Goal: Download file/media

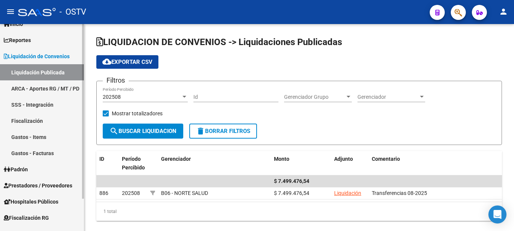
scroll to position [38, 0]
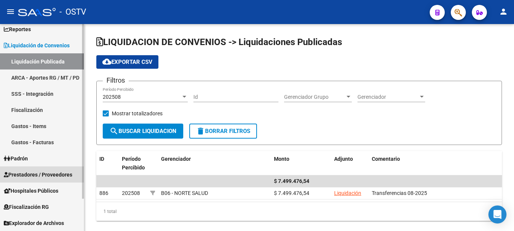
click at [35, 174] on span "Prestadores / Proveedores" at bounding box center [38, 175] width 68 height 8
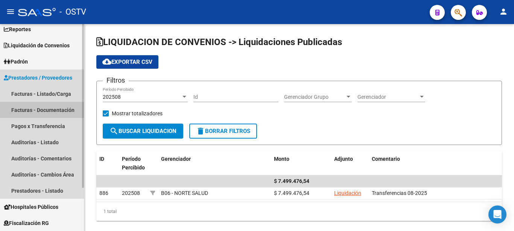
click at [36, 111] on link "Facturas - Documentación" at bounding box center [42, 110] width 84 height 16
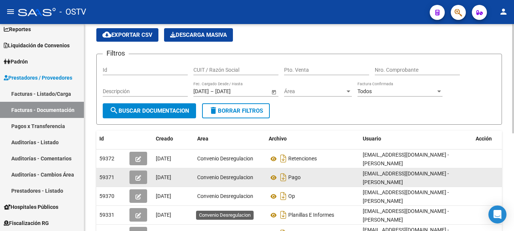
scroll to position [38, 0]
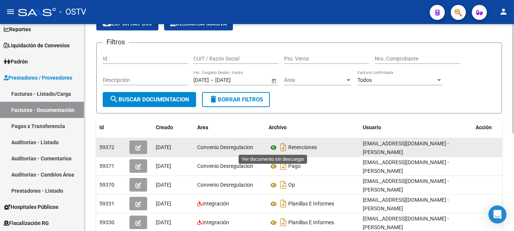
click at [272, 147] on icon at bounding box center [273, 147] width 10 height 9
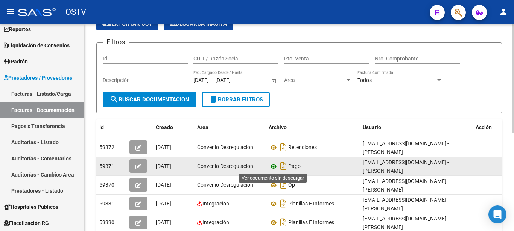
click at [273, 166] on icon at bounding box center [273, 166] width 10 height 9
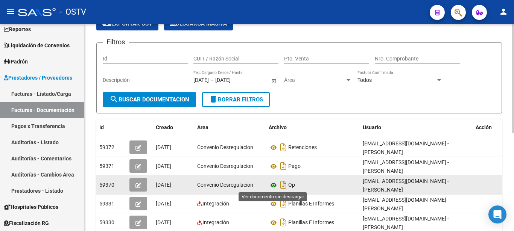
click at [274, 187] on icon at bounding box center [273, 185] width 10 height 9
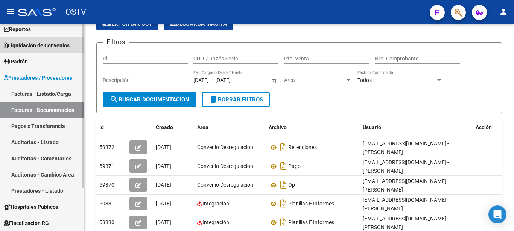
click at [38, 44] on span "Liquidación de Convenios" at bounding box center [37, 45] width 66 height 8
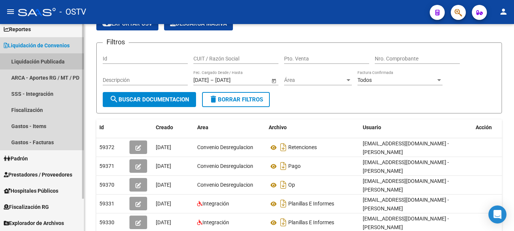
click at [41, 59] on link "Liquidación Publicada" at bounding box center [42, 61] width 84 height 16
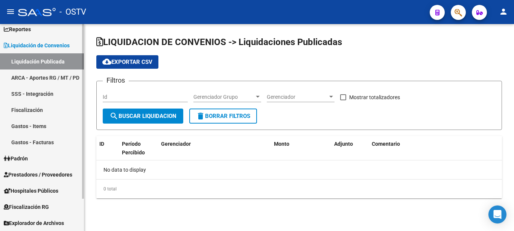
checkbox input "true"
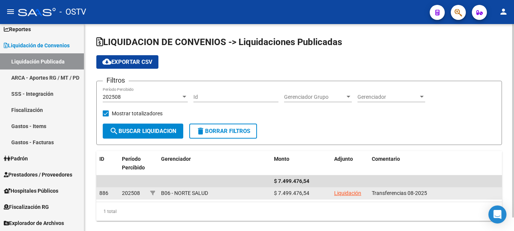
click at [349, 195] on link "Liquidación" at bounding box center [347, 193] width 27 height 6
